Goal: Information Seeking & Learning: Learn about a topic

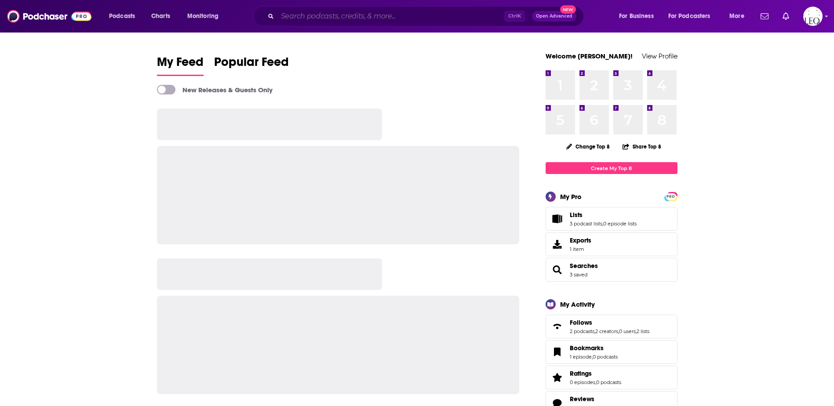
click at [313, 12] on input "Search podcasts, credits, & more..." at bounding box center [391, 16] width 227 height 14
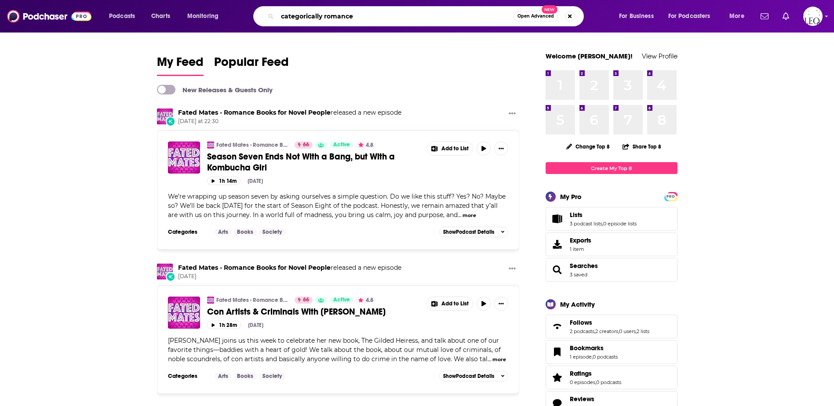
type input "categorically romance"
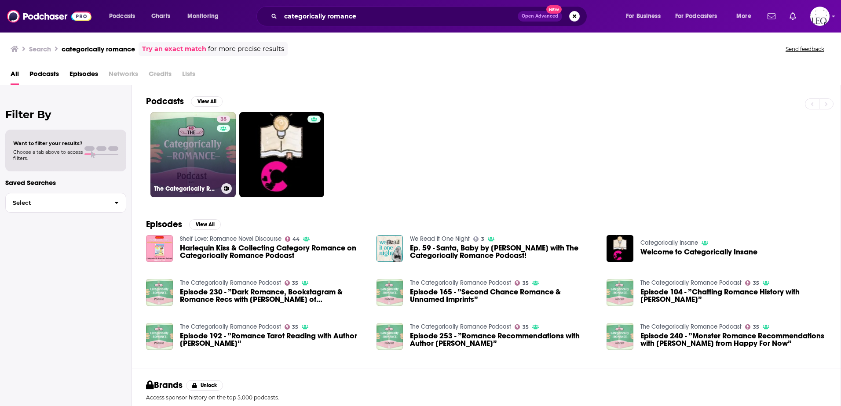
click at [181, 152] on link "35 The Categorically Romance Podcast" at bounding box center [192, 154] width 85 height 85
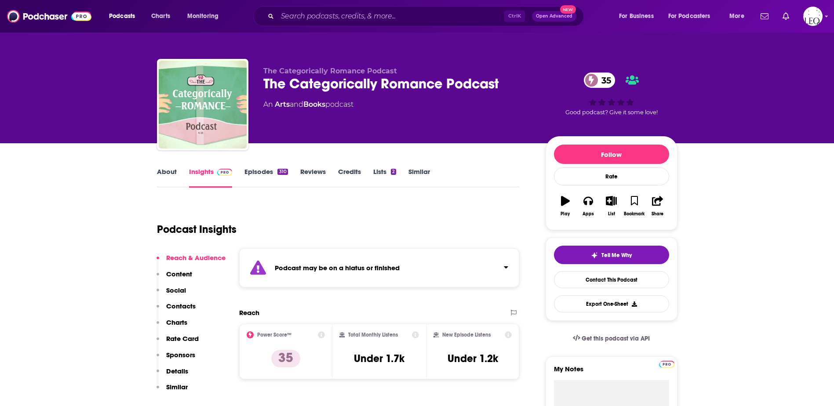
click at [251, 170] on link "Episodes 310" at bounding box center [266, 178] width 43 height 20
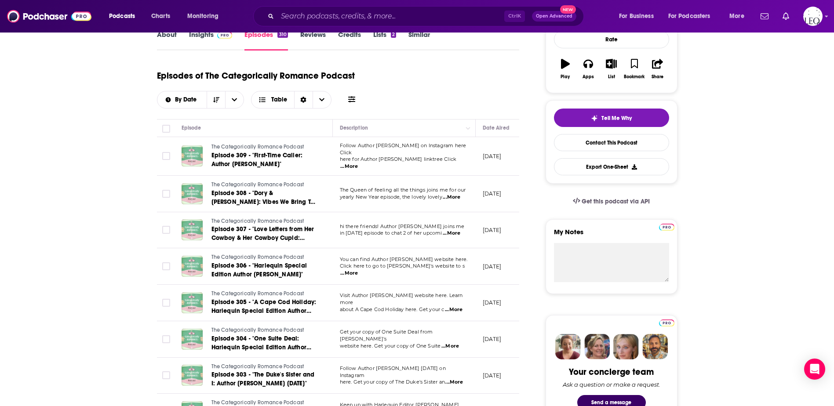
scroll to position [146, 0]
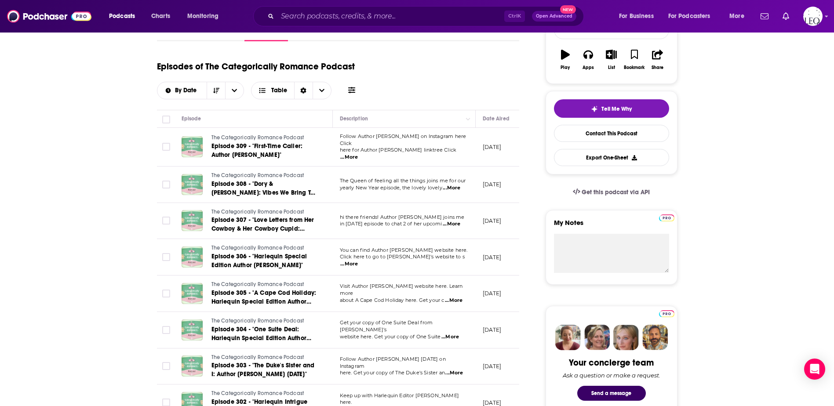
click at [358, 154] on span "...More" at bounding box center [349, 157] width 18 height 7
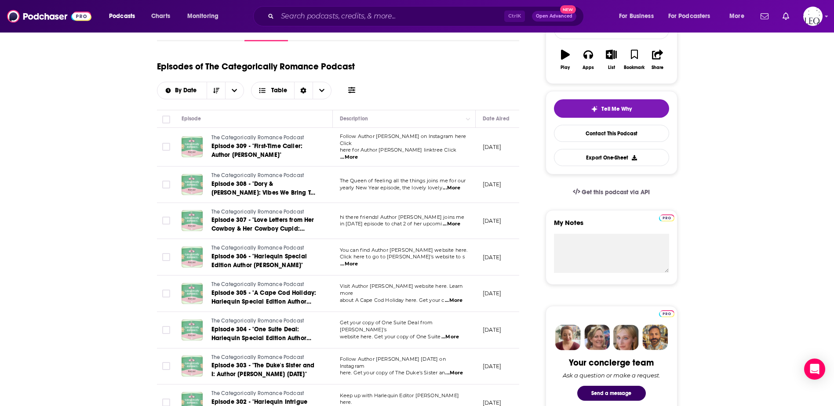
click at [351, 91] on icon at bounding box center [351, 90] width 7 height 7
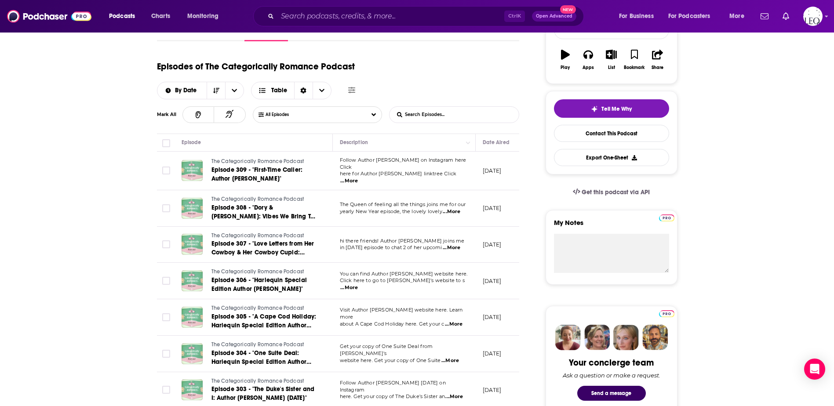
click at [351, 91] on icon at bounding box center [351, 90] width 7 height 7
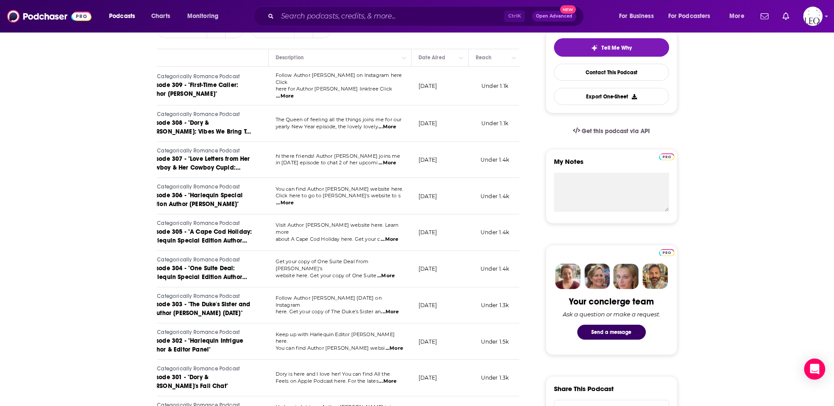
scroll to position [235, 0]
